Goal: Task Accomplishment & Management: Manage account settings

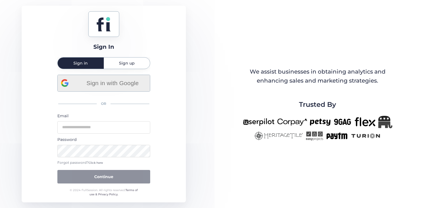
click at [117, 86] on span "Sign in with Google" at bounding box center [113, 82] width 68 height 9
click at [123, 82] on span "Sign in with Google" at bounding box center [113, 82] width 68 height 9
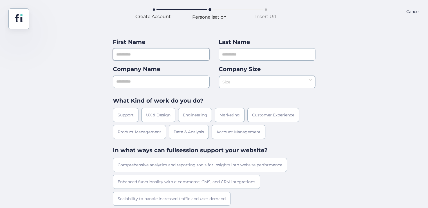
click at [151, 53] on input "text" at bounding box center [161, 54] width 97 height 12
type input "*****"
click at [249, 54] on input "text" at bounding box center [267, 54] width 97 height 12
type input "***"
click at [161, 84] on input "text" at bounding box center [161, 81] width 97 height 12
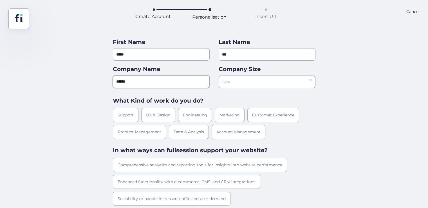
drag, startPoint x: 178, startPoint y: 81, endPoint x: 97, endPoint y: 89, distance: 81.4
click at [97, 89] on div "First Name ***** Last Name *** Company Name ****** Company Size Size What Kind …" at bounding box center [214, 135] width 428 height 212
type input "***"
click at [246, 80] on input at bounding box center [265, 80] width 86 height 8
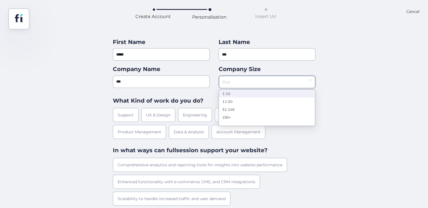
click at [244, 92] on div "1-10" at bounding box center [266, 93] width 89 height 4
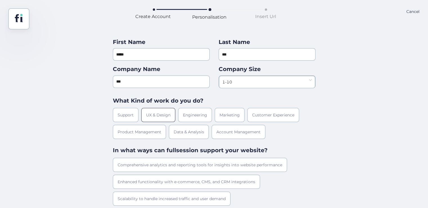
click at [153, 120] on div "UX & Design" at bounding box center [158, 115] width 34 height 14
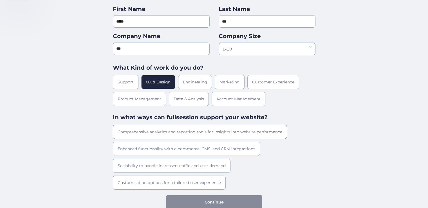
click at [158, 135] on div "Comprehensive analytics and reporting tools for insights into website performan…" at bounding box center [200, 132] width 174 height 14
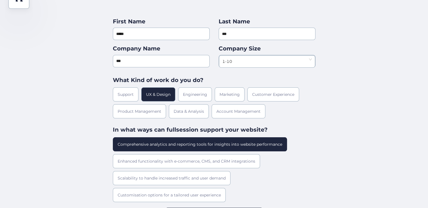
scroll to position [33, 0]
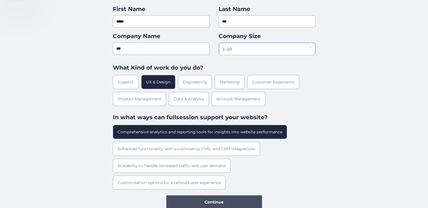
click at [185, 198] on button "Continue" at bounding box center [214, 202] width 96 height 14
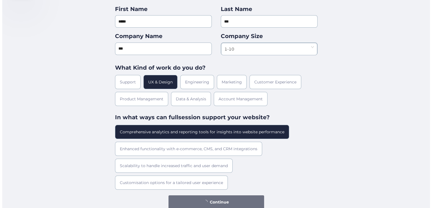
scroll to position [0, 0]
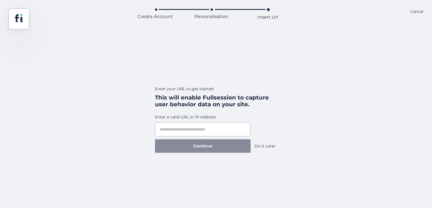
click at [269, 145] on div "Do it Later" at bounding box center [265, 146] width 21 height 6
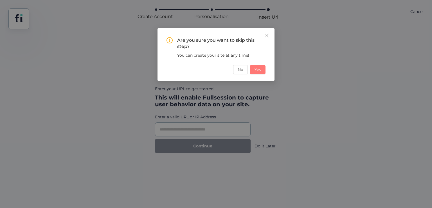
click at [256, 70] on span "Yes" at bounding box center [258, 69] width 6 height 6
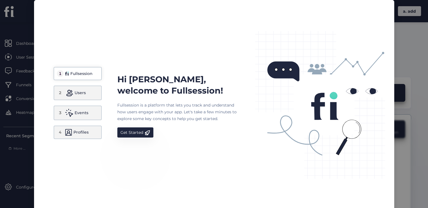
click at [130, 137] on div "Hi ahmad, welcome to Fullsession! Fullsession is a platform that lets you track…" at bounding box center [255, 105] width 276 height 149
click at [134, 132] on div "Get Started" at bounding box center [131, 132] width 23 height 7
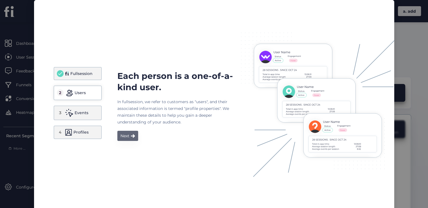
click at [125, 139] on button "Next" at bounding box center [127, 136] width 21 height 10
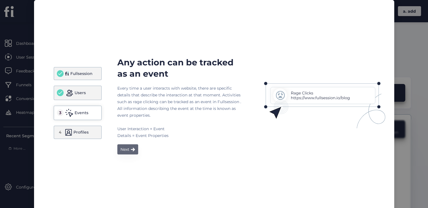
click at [130, 144] on button "Next" at bounding box center [127, 149] width 21 height 10
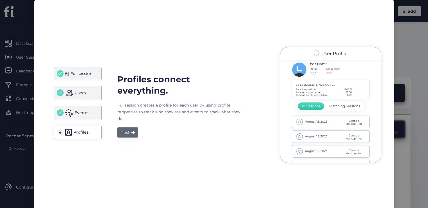
click at [129, 136] on button "Next" at bounding box center [127, 132] width 21 height 10
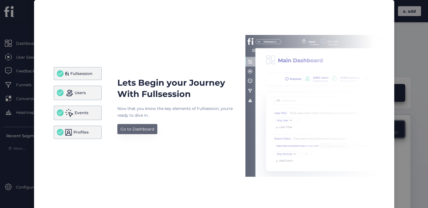
click at [133, 127] on div "Go to Dashboard" at bounding box center [137, 129] width 34 height 7
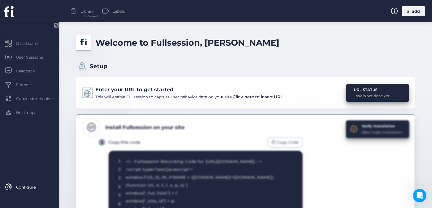
click at [411, 11] on div "a. add" at bounding box center [413, 11] width 23 height 10
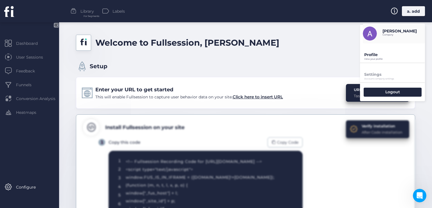
click at [382, 56] on p "Profile" at bounding box center [394, 54] width 61 height 5
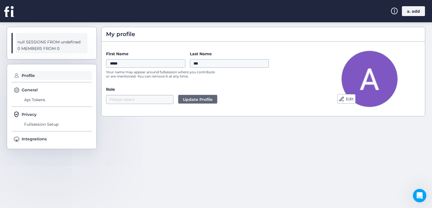
click at [411, 10] on div "a. add" at bounding box center [413, 11] width 23 height 10
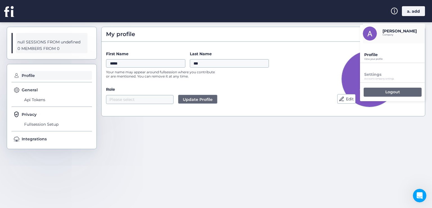
click at [384, 90] on div "Logout" at bounding box center [393, 92] width 58 height 9
